Goal: Task Accomplishment & Management: Use online tool/utility

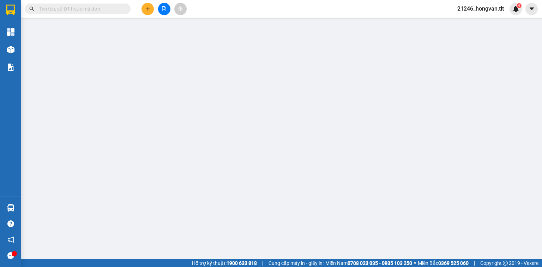
click at [43, 8] on input "text" at bounding box center [80, 9] width 83 height 8
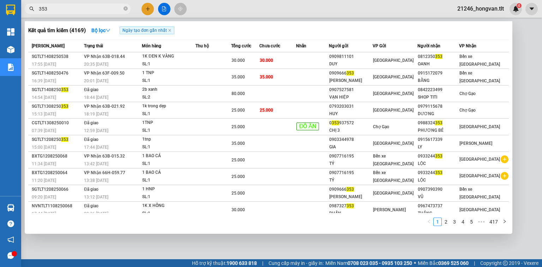
click at [65, 4] on span "353" at bounding box center [78, 9] width 106 height 11
click at [73, 8] on input "353" at bounding box center [80, 9] width 83 height 8
type input "3"
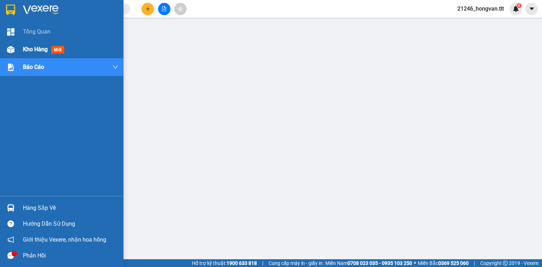
click at [37, 48] on span "Kho hàng" at bounding box center [35, 49] width 25 height 7
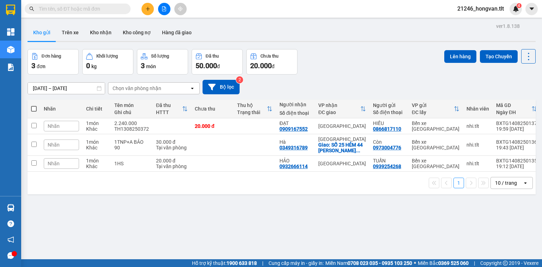
click at [35, 110] on span at bounding box center [34, 109] width 6 height 6
click at [34, 105] on input "checkbox" at bounding box center [34, 105] width 0 height 0
checkbox input "true"
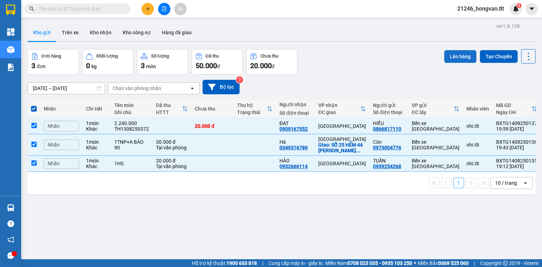
click at [454, 55] on button "Lên hàng" at bounding box center [460, 56] width 32 height 13
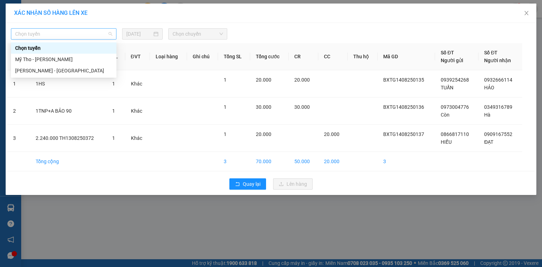
click at [67, 32] on span "Chọn tuyến" at bounding box center [63, 34] width 97 height 11
click at [59, 60] on div "Mỹ Tho - [PERSON_NAME]" at bounding box center [63, 59] width 97 height 8
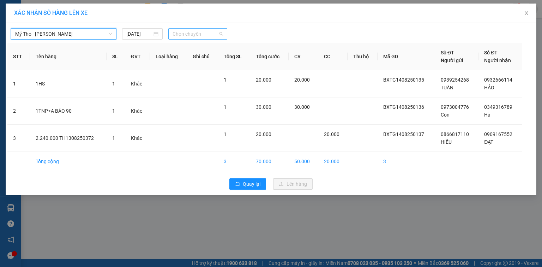
click at [193, 35] on span "Chọn chuyến" at bounding box center [198, 34] width 51 height 11
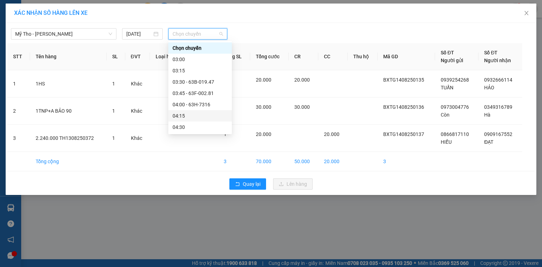
scroll to position [28, 0]
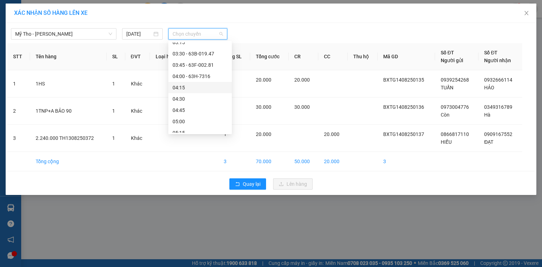
click at [194, 84] on div "04:15" at bounding box center [200, 88] width 55 height 8
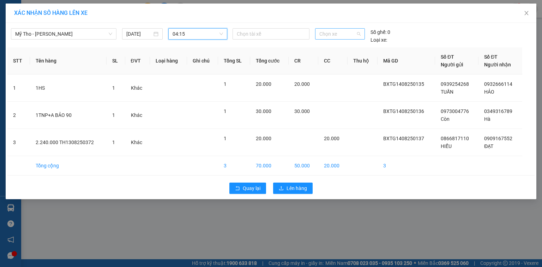
click at [344, 30] on span "Chọn xe" at bounding box center [339, 34] width 41 height 11
type input "914"
click at [334, 48] on div "63F-009.14" at bounding box center [339, 48] width 41 height 8
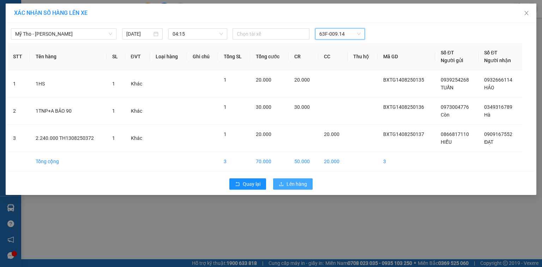
click at [282, 187] on button "Lên hàng" at bounding box center [293, 183] width 40 height 11
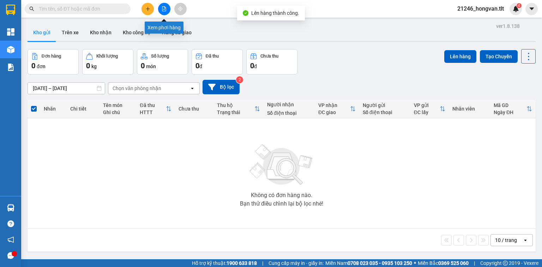
click at [165, 8] on icon "file-add" at bounding box center [164, 8] width 4 height 5
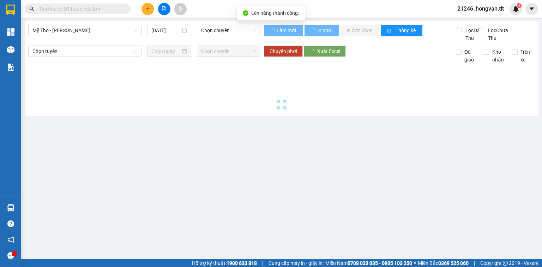
type input "[DATE]"
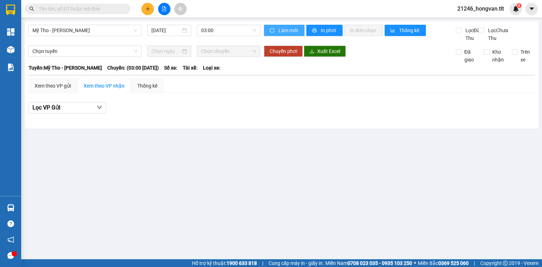
click at [290, 35] on button "Làm mới" at bounding box center [284, 30] width 41 height 11
click at [224, 31] on span "03:00" at bounding box center [228, 30] width 55 height 11
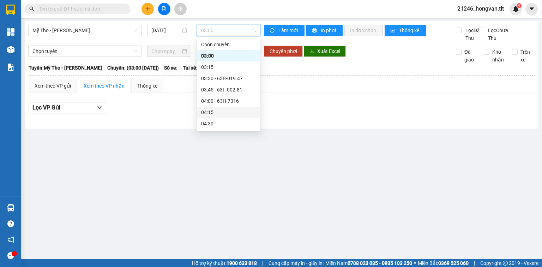
click at [226, 112] on div "04:15" at bounding box center [228, 112] width 55 height 8
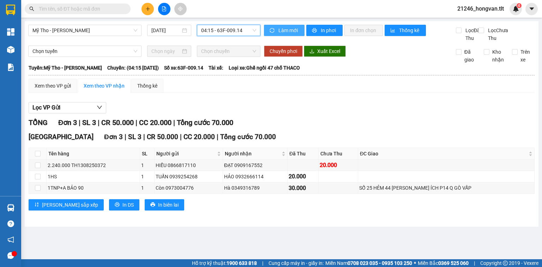
click at [282, 30] on span "Làm mới" at bounding box center [288, 30] width 20 height 8
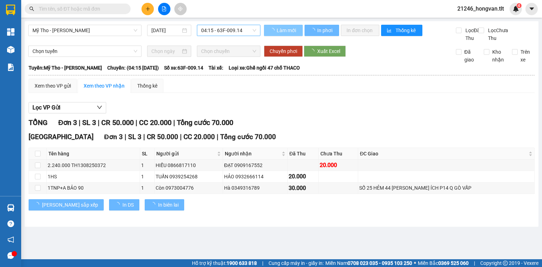
drag, startPoint x: 251, startPoint y: 30, endPoint x: 235, endPoint y: 32, distance: 16.0
click at [247, 30] on div "04:15 - 63F-009.14" at bounding box center [229, 30] width 64 height 11
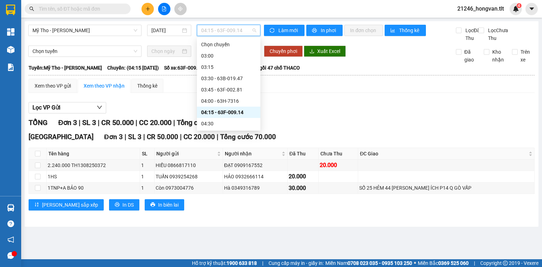
click at [244, 113] on div "04:15 - 63F-009.14" at bounding box center [228, 112] width 55 height 8
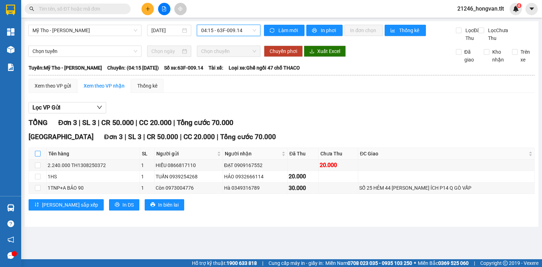
click at [37, 156] on input "checkbox" at bounding box center [38, 154] width 6 height 6
checkbox input "true"
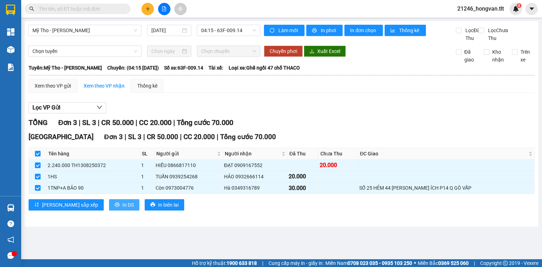
click at [122, 209] on span "In DS" at bounding box center [127, 205] width 11 height 8
click at [53, 86] on div "Xem theo VP gửi" at bounding box center [53, 86] width 48 height 14
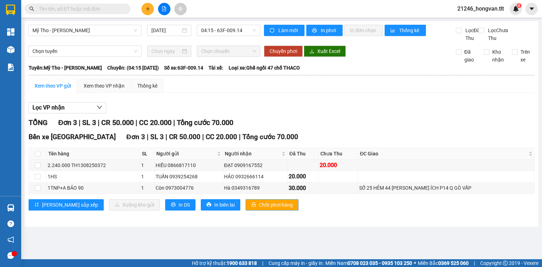
click at [259, 208] on span "Chốt phơi hàng" at bounding box center [276, 205] width 34 height 8
